Goal: Find specific page/section: Find specific page/section

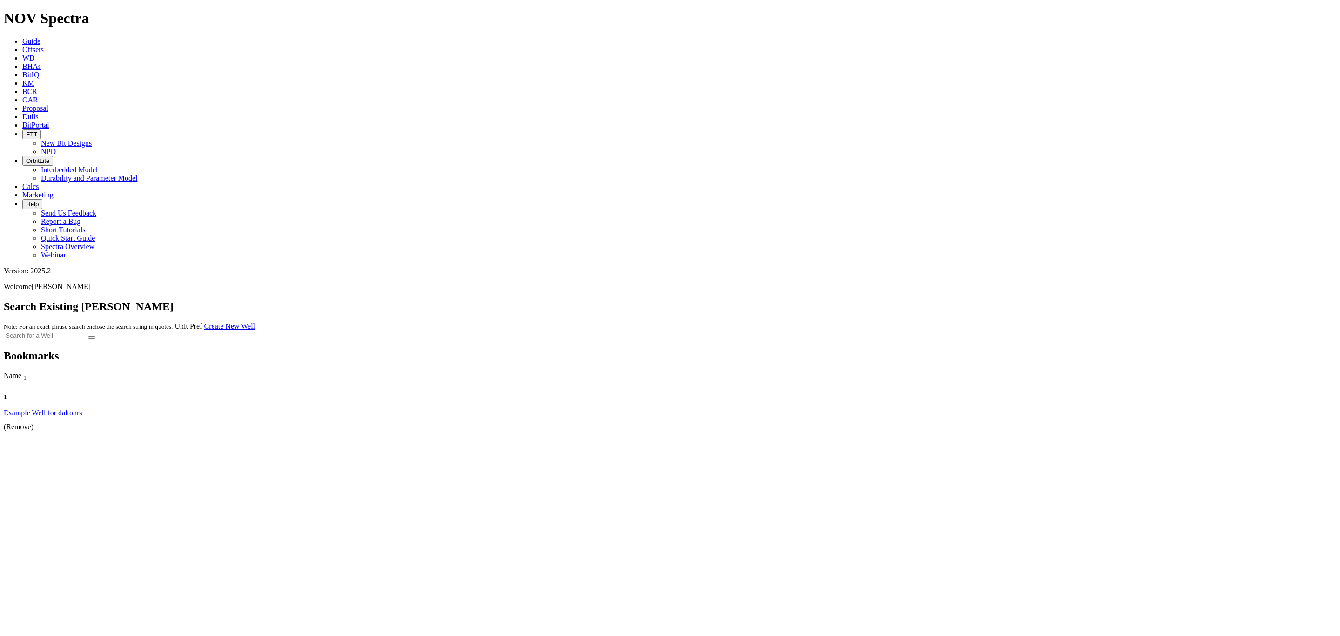
click at [39, 113] on link "Dulls" at bounding box center [30, 117] width 16 height 8
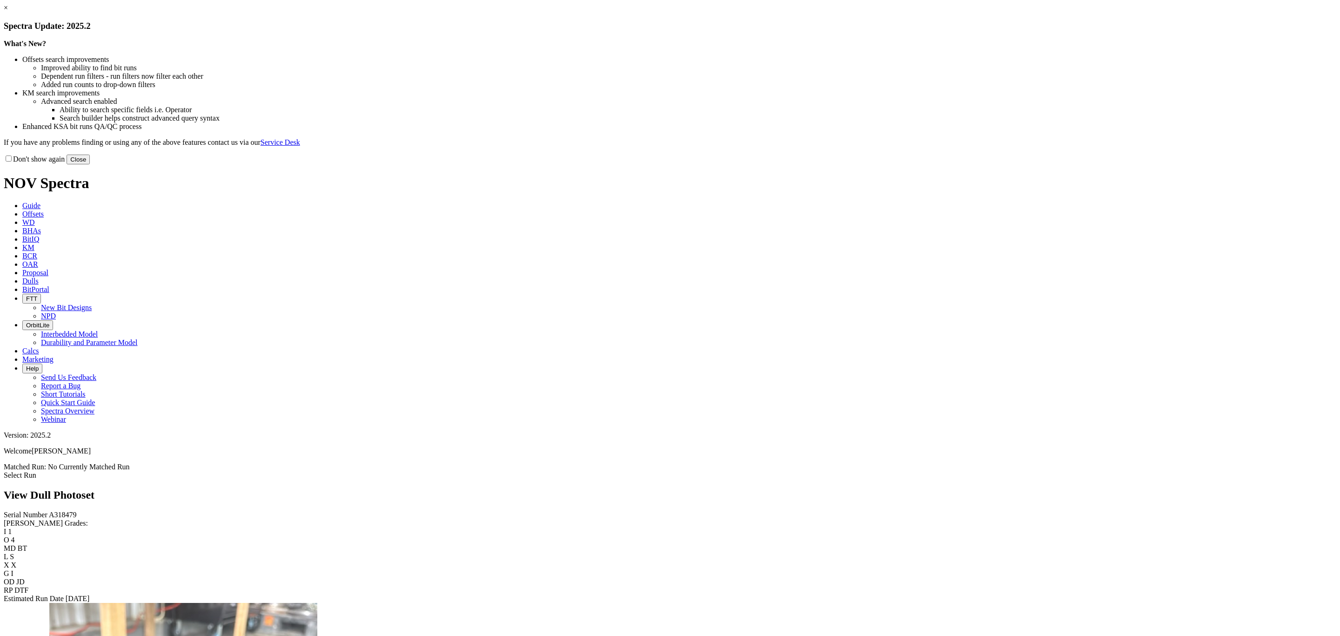
click at [90, 164] on button "Close" at bounding box center [78, 159] width 23 height 10
